Goal: Complete application form

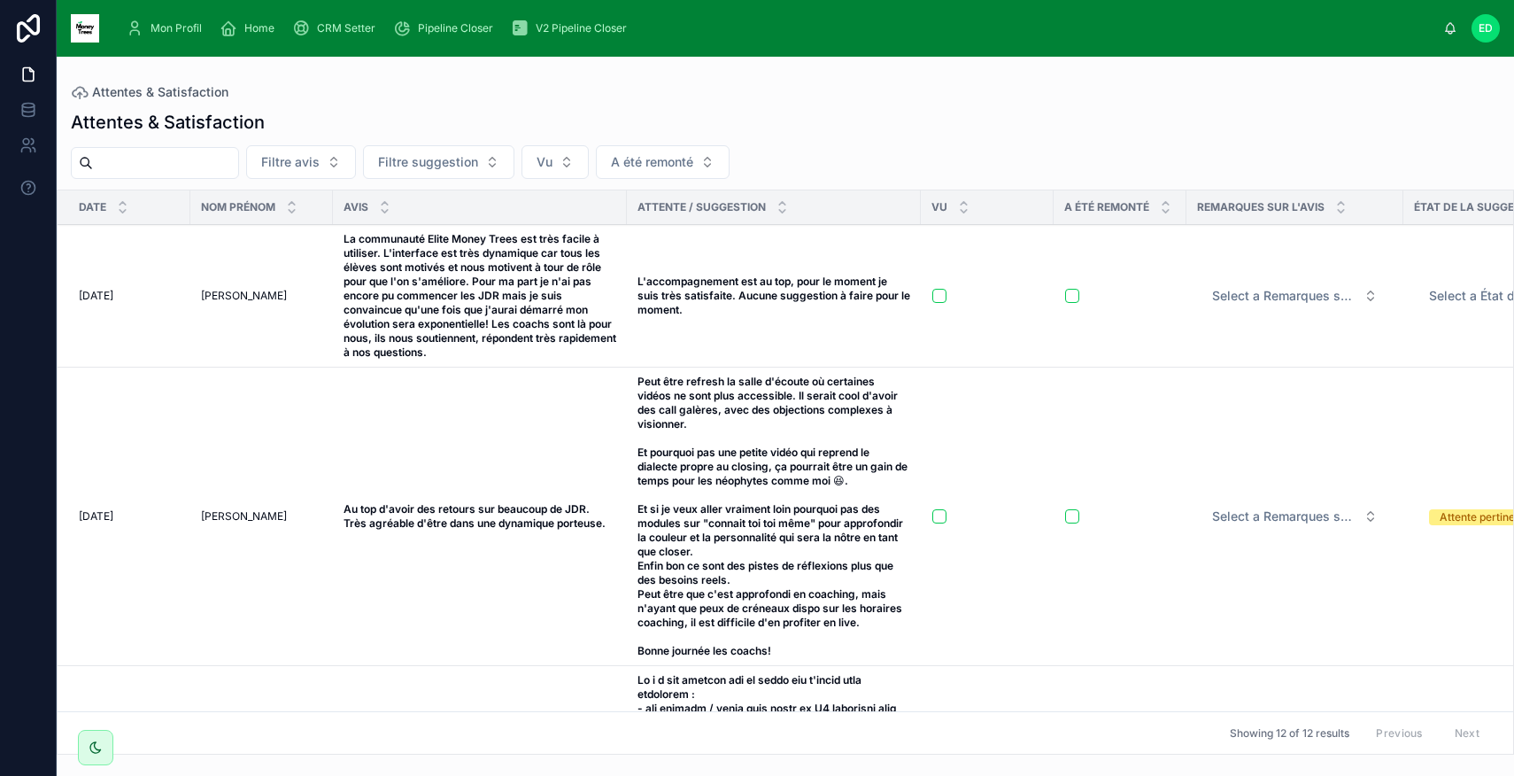
scroll to position [14, 0]
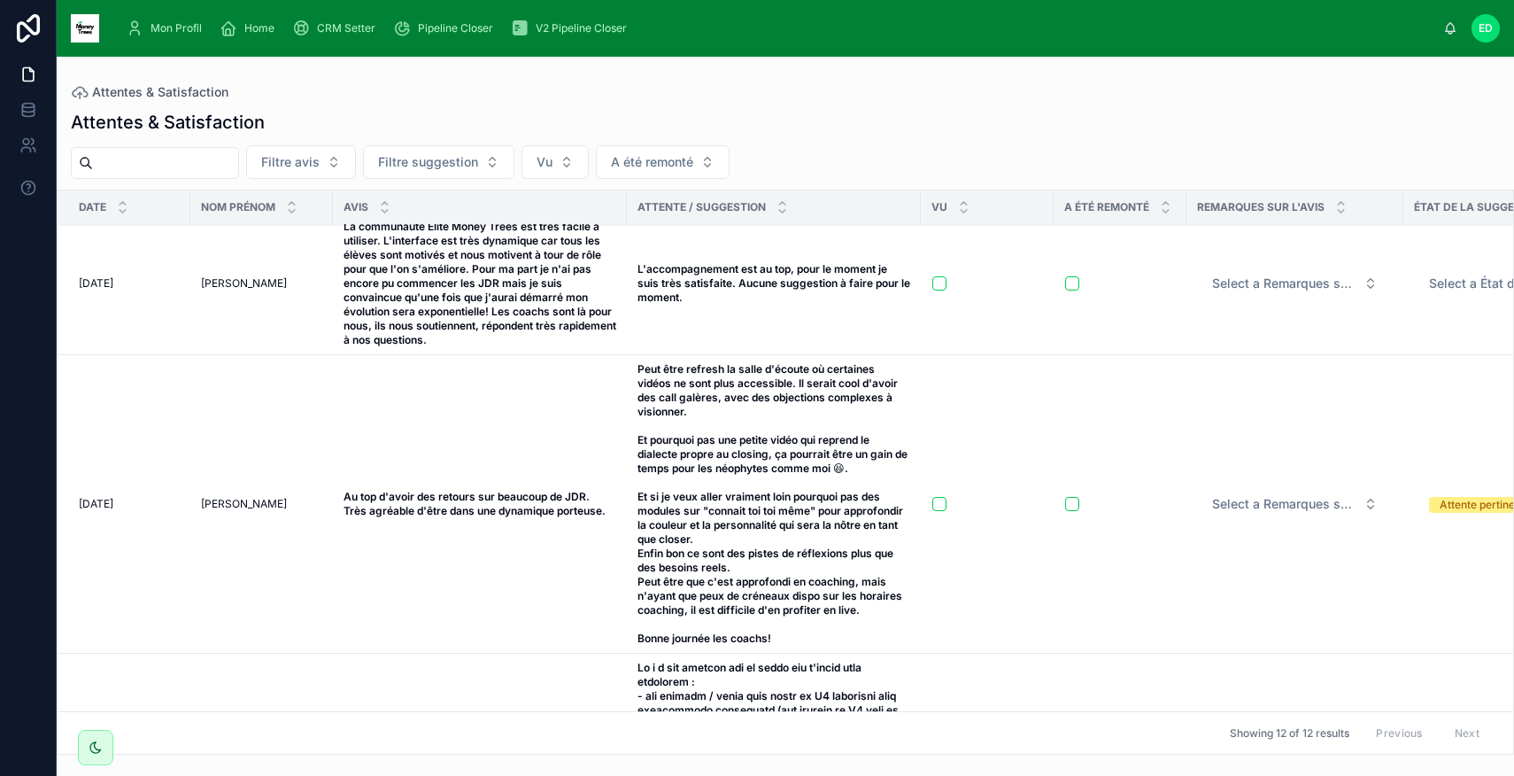
click at [580, 164] on button "Vu" at bounding box center [555, 162] width 67 height 34
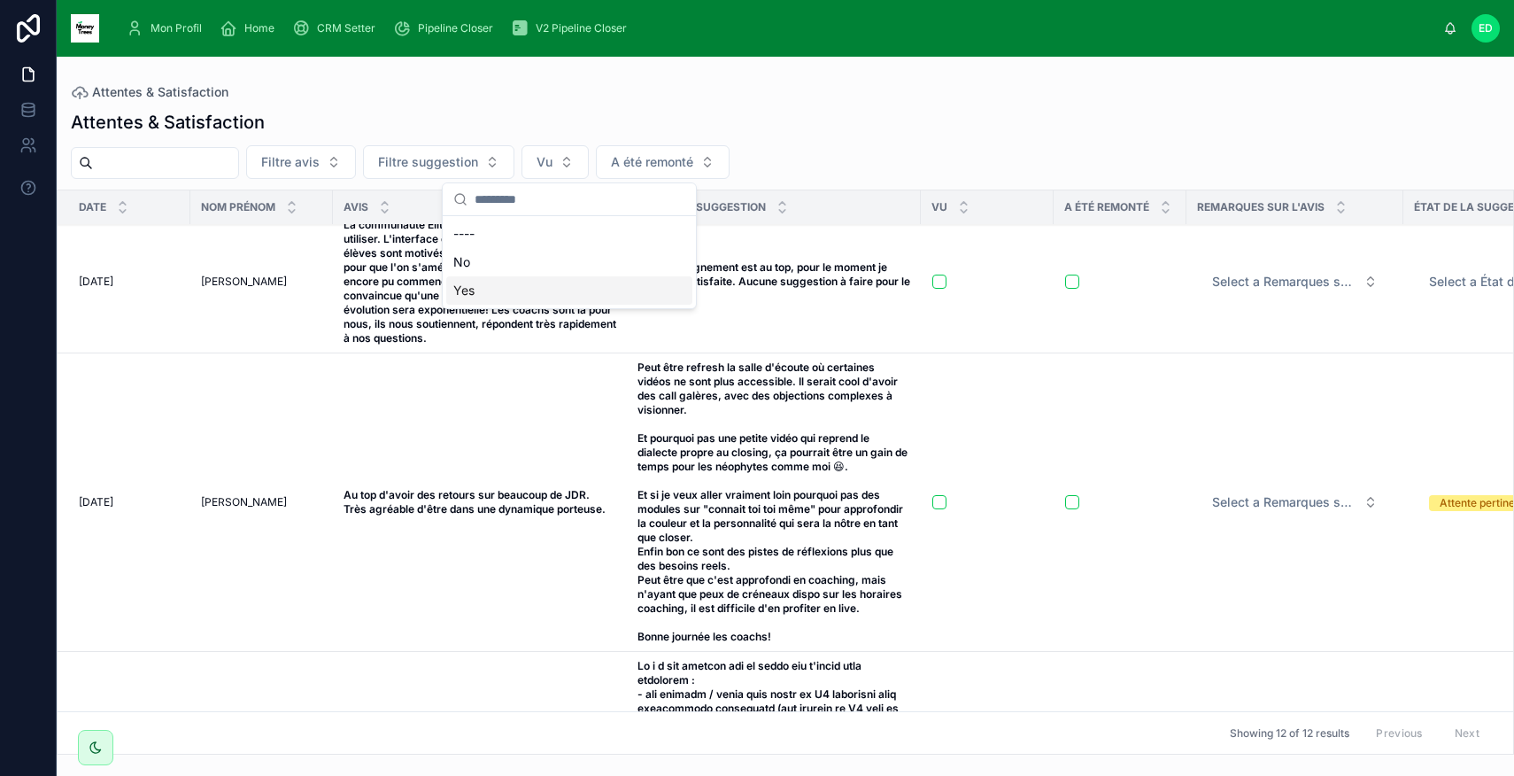
click at [522, 286] on div "Yes" at bounding box center [569, 290] width 246 height 28
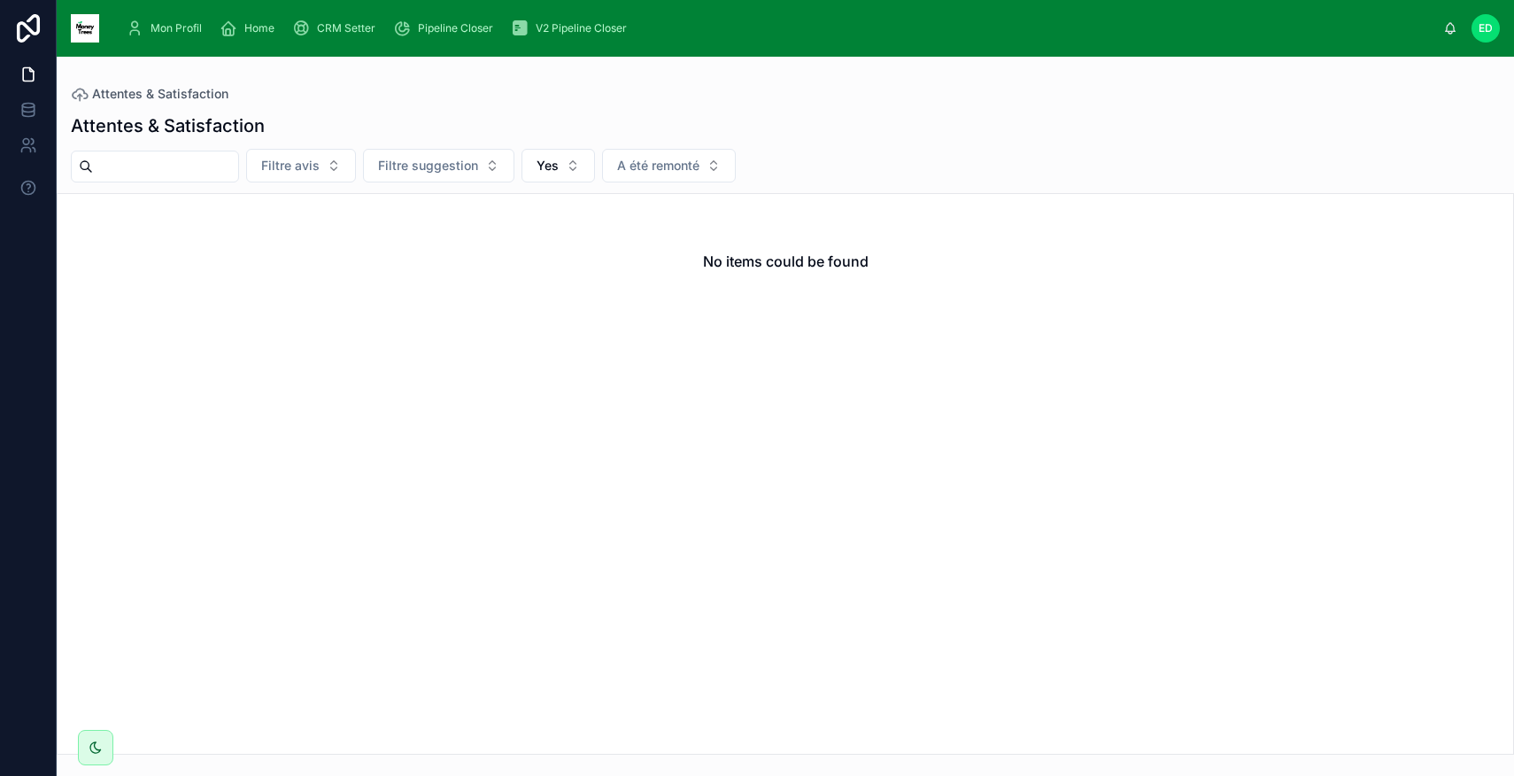
click at [559, 174] on span "Yes" at bounding box center [548, 166] width 22 height 18
click at [518, 236] on div "----" at bounding box center [572, 237] width 246 height 28
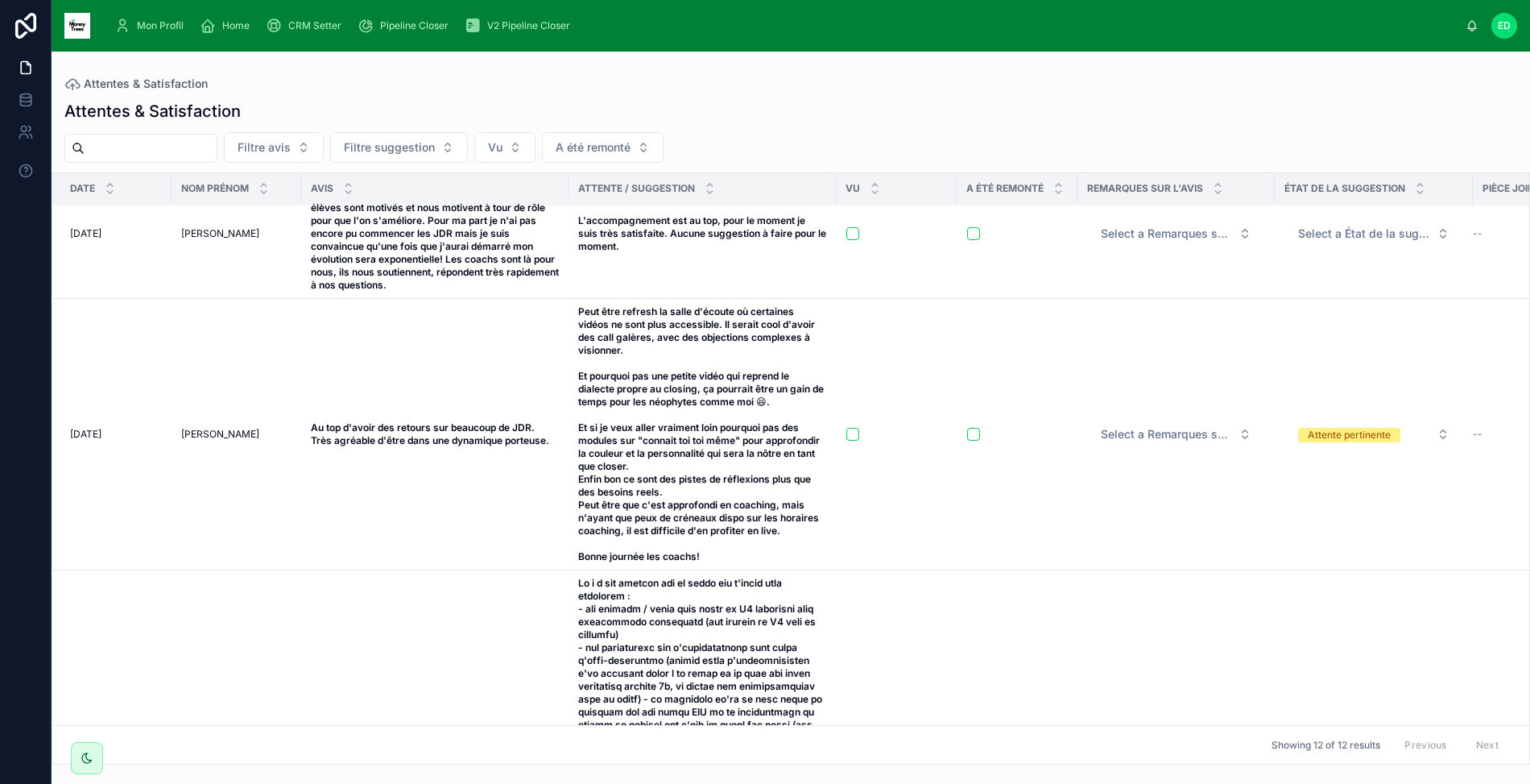
scroll to position [0, 2]
